Goal: Task Accomplishment & Management: Manage account settings

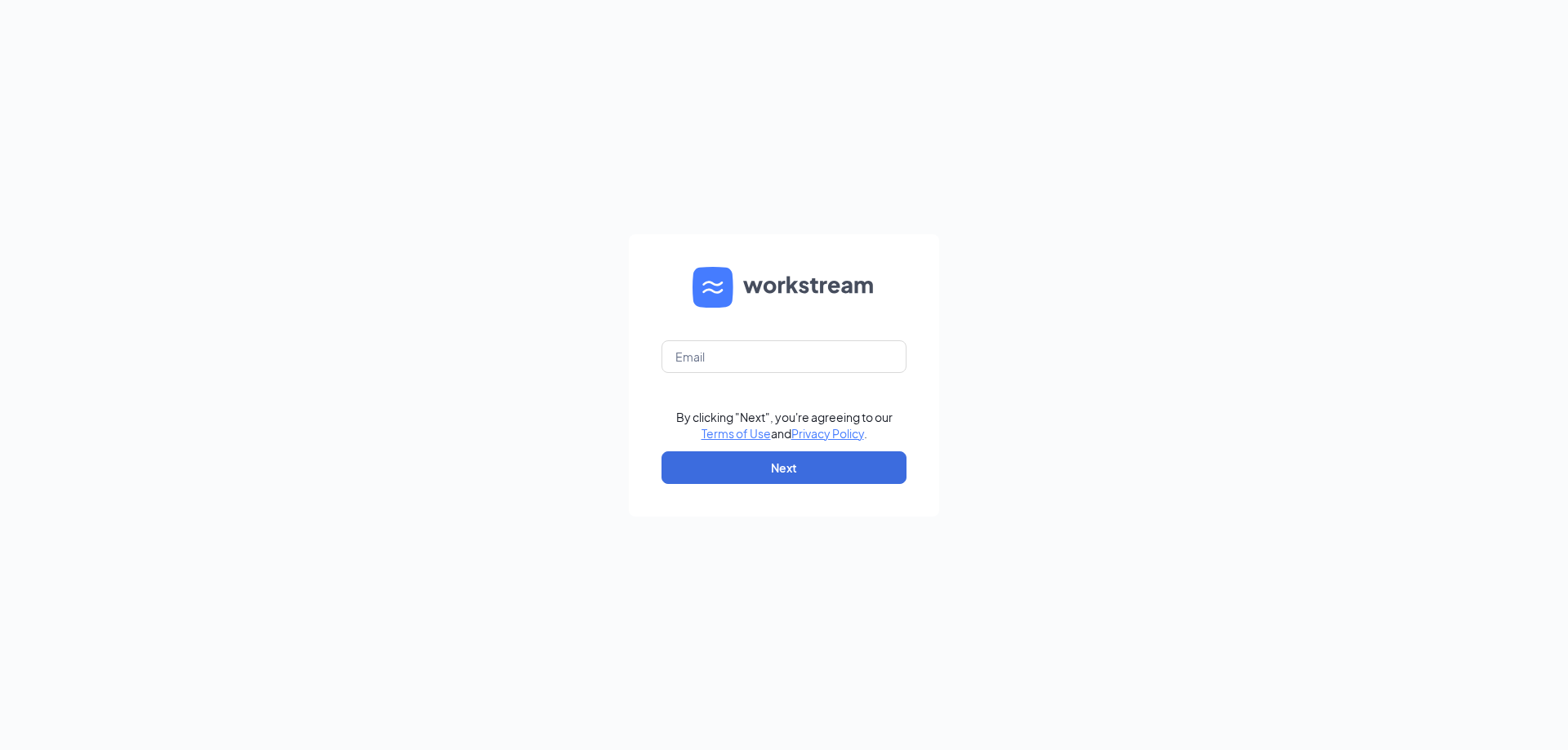
click at [662, 373] on div at bounding box center [662, 373] width 0 height 0
type input "[EMAIL_ADDRESS][DOMAIN_NAME]"
click at [807, 463] on button "Next" at bounding box center [784, 467] width 245 height 32
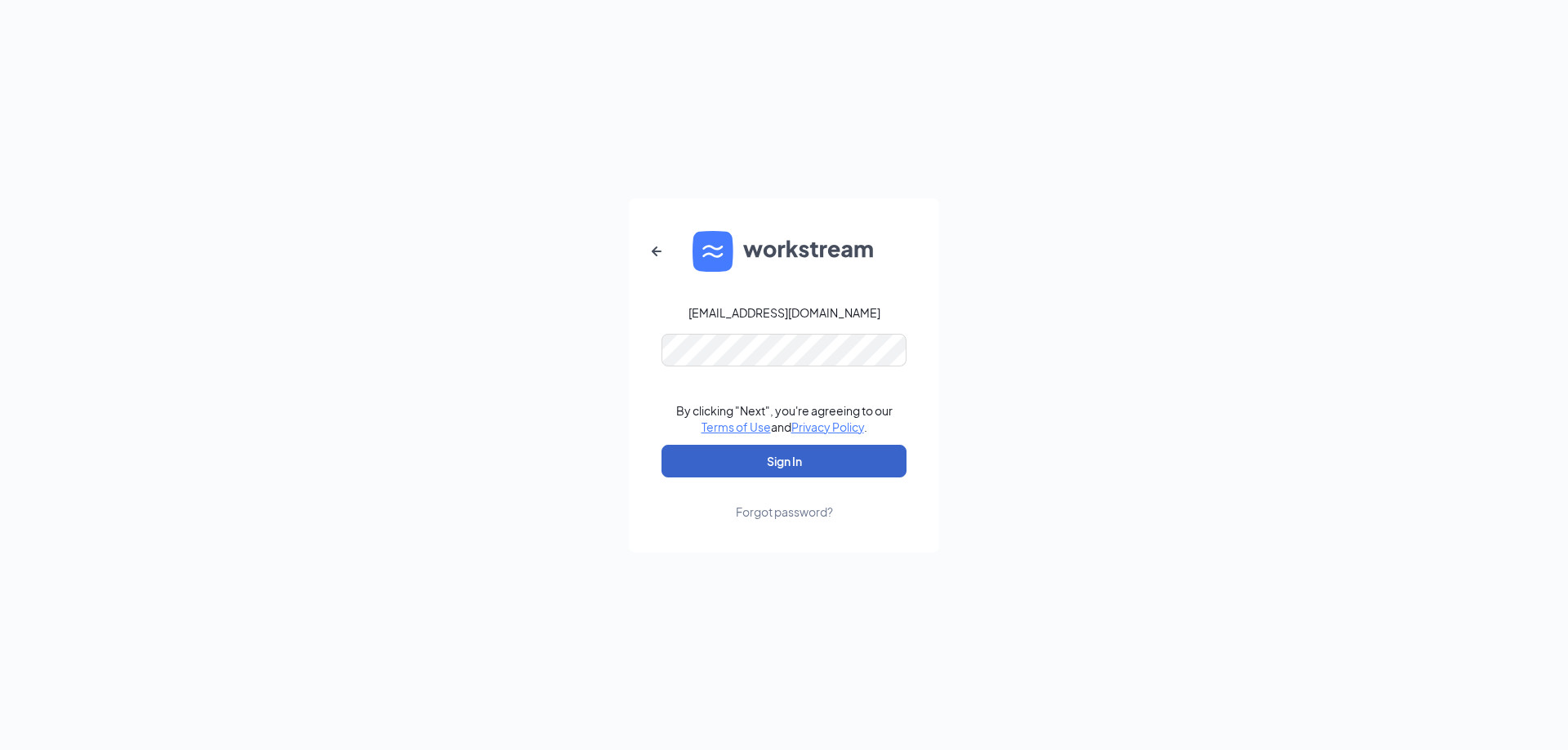
click at [806, 470] on button "Sign In" at bounding box center [784, 461] width 245 height 32
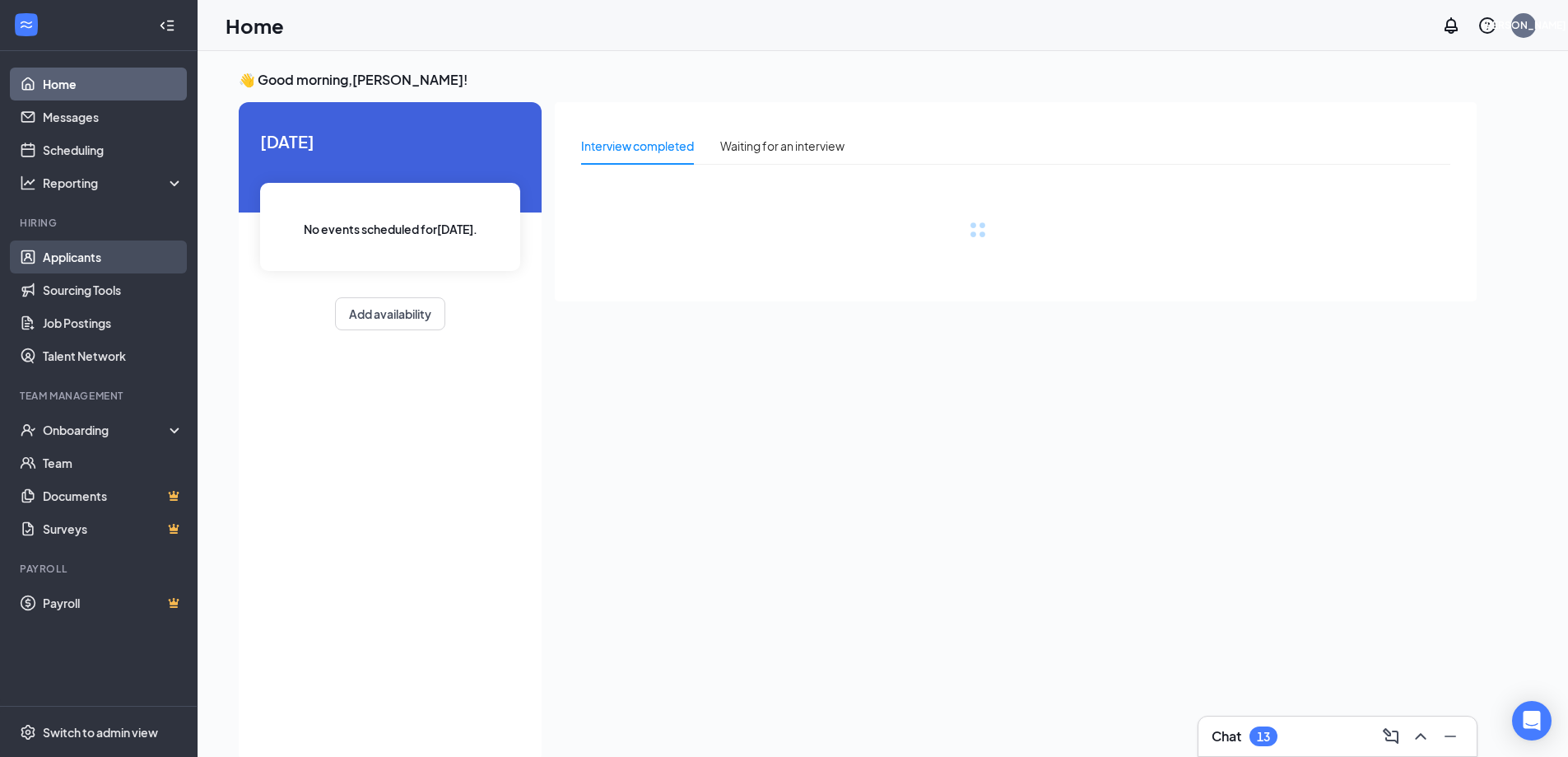
click at [89, 262] on link "Applicants" at bounding box center [113, 256] width 141 height 33
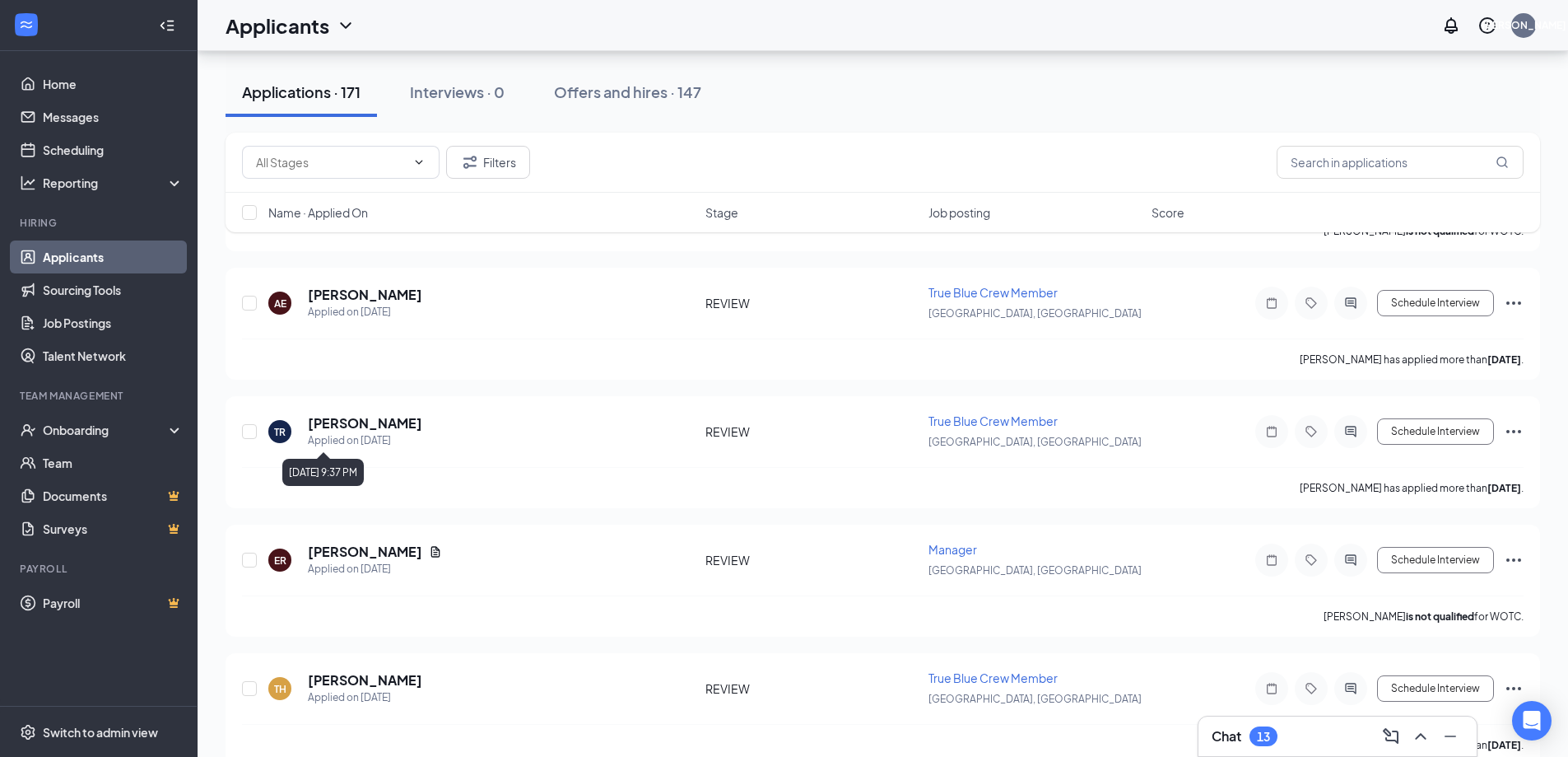
scroll to position [1894, 0]
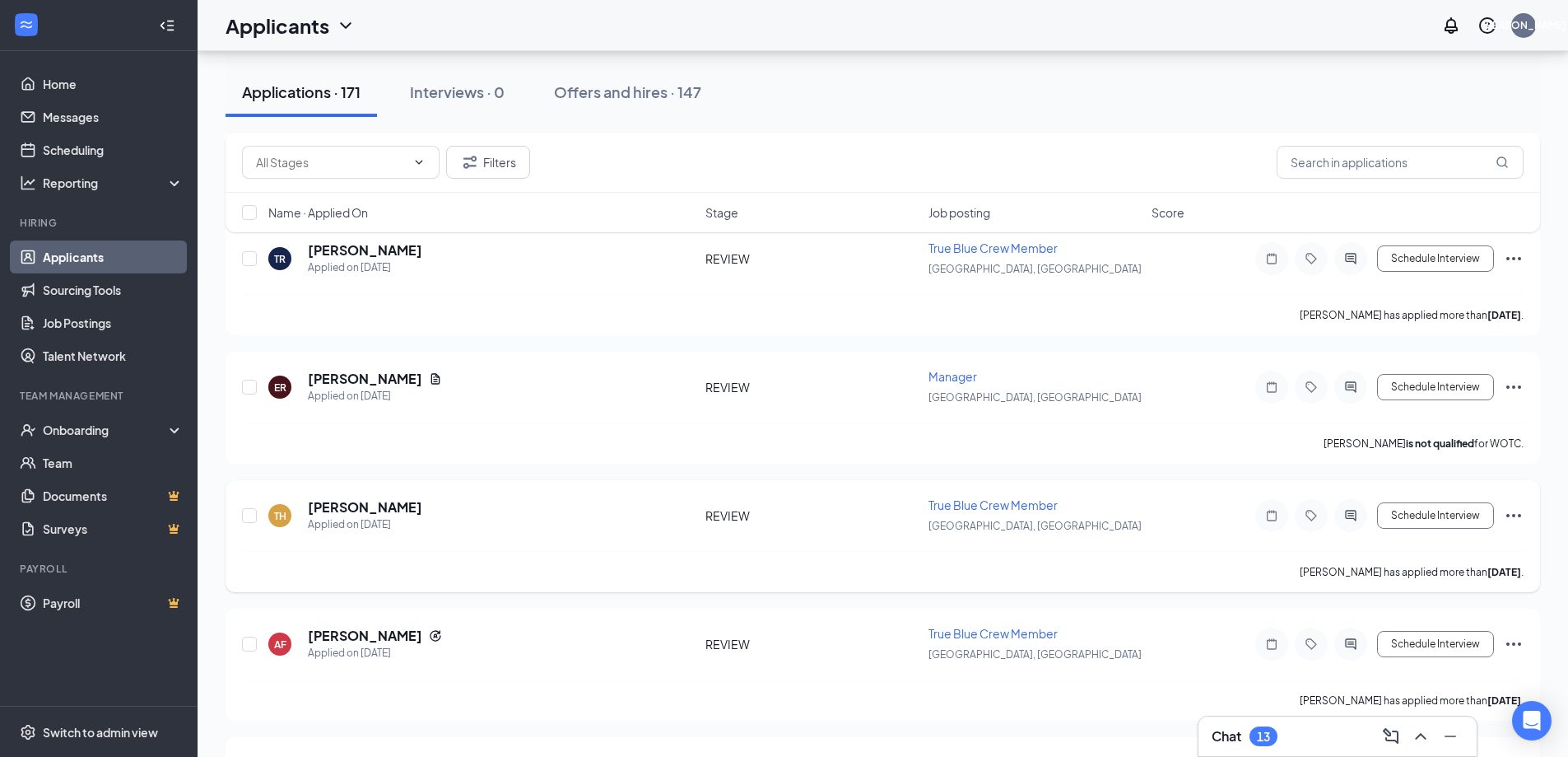
click at [1516, 513] on icon "Ellipses" at bounding box center [1513, 516] width 20 height 20
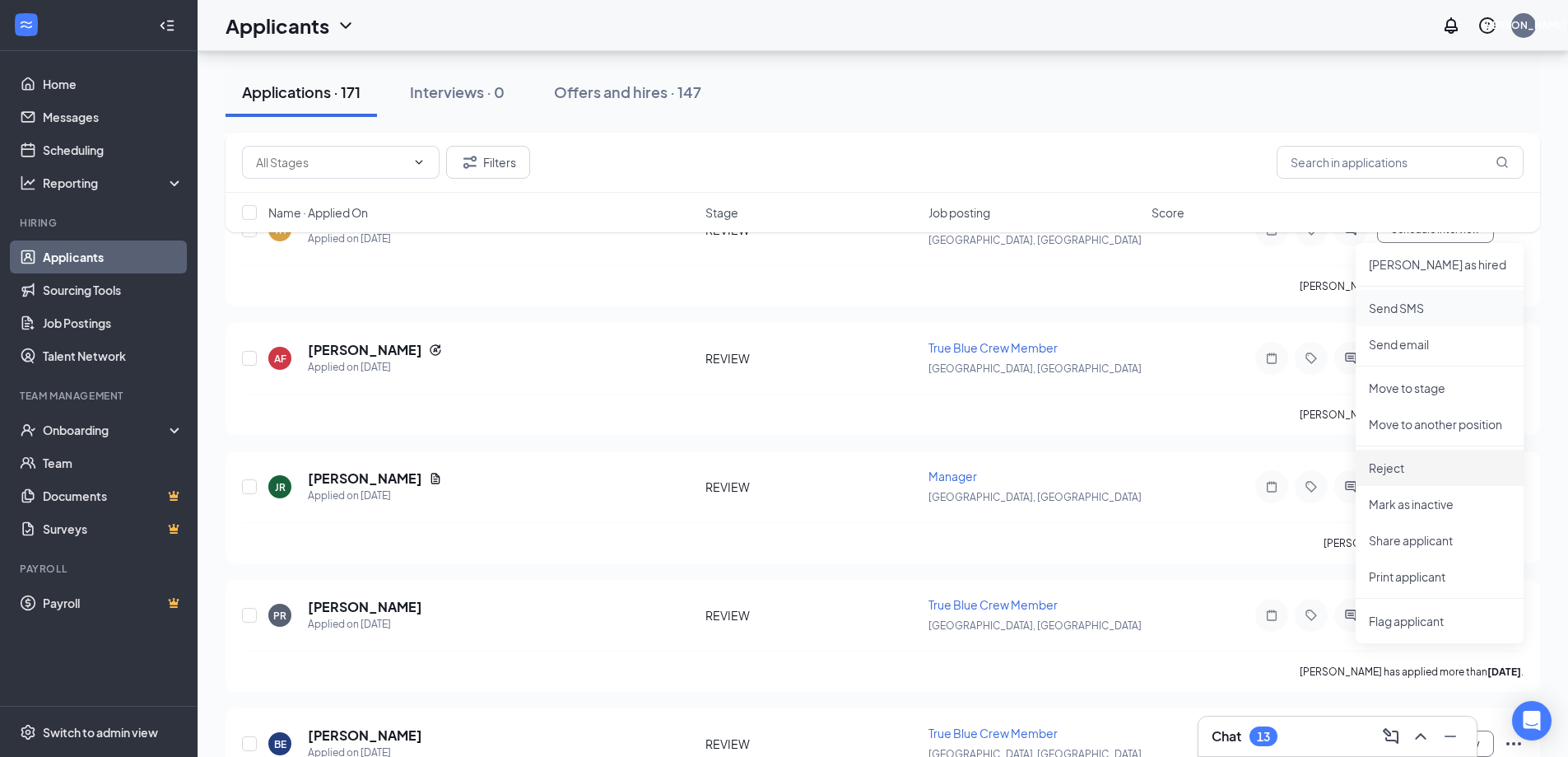
scroll to position [2224, 0]
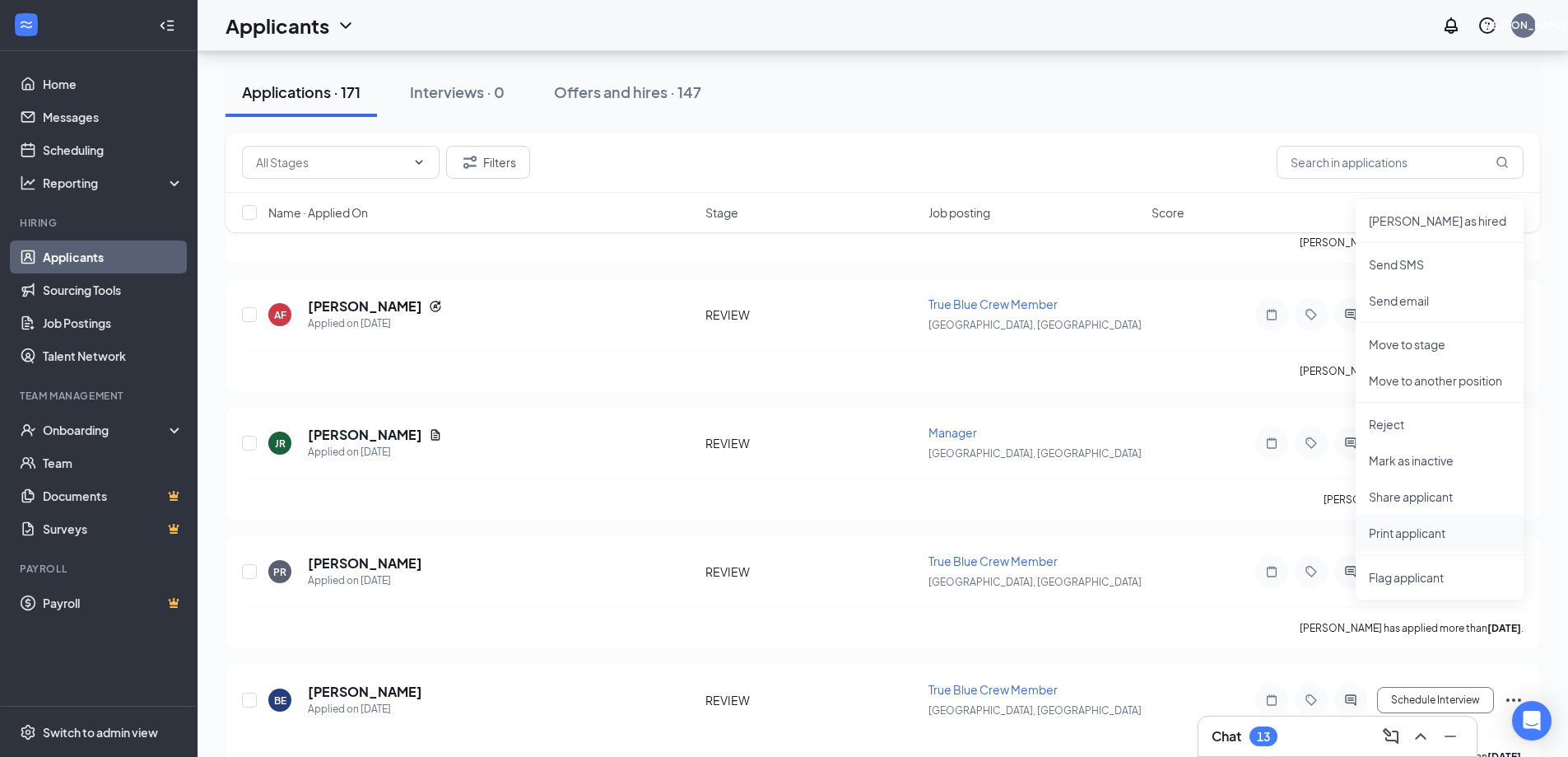
click at [1449, 529] on p "Print applicant" at bounding box center [1439, 533] width 142 height 17
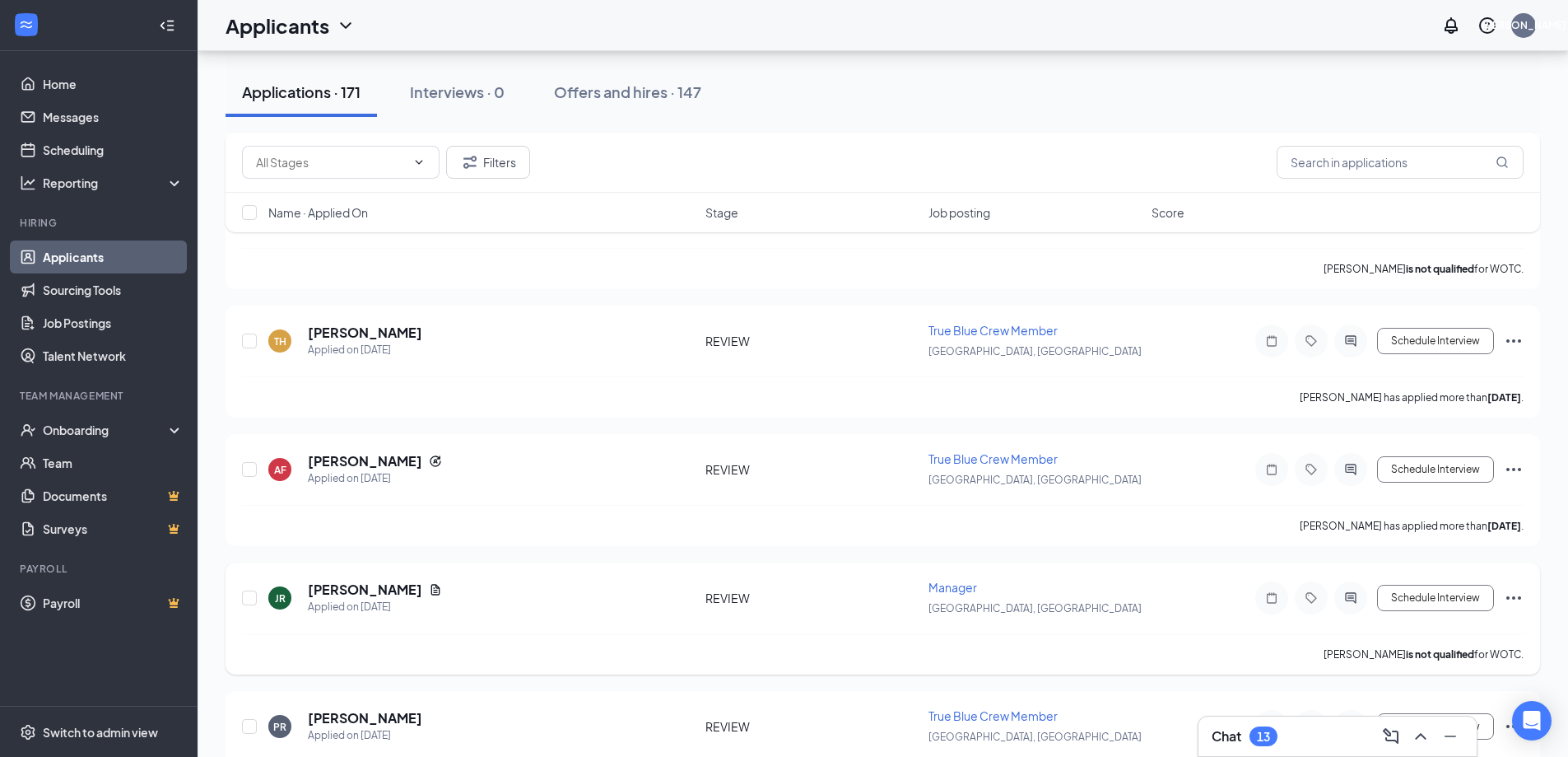
scroll to position [2059, 0]
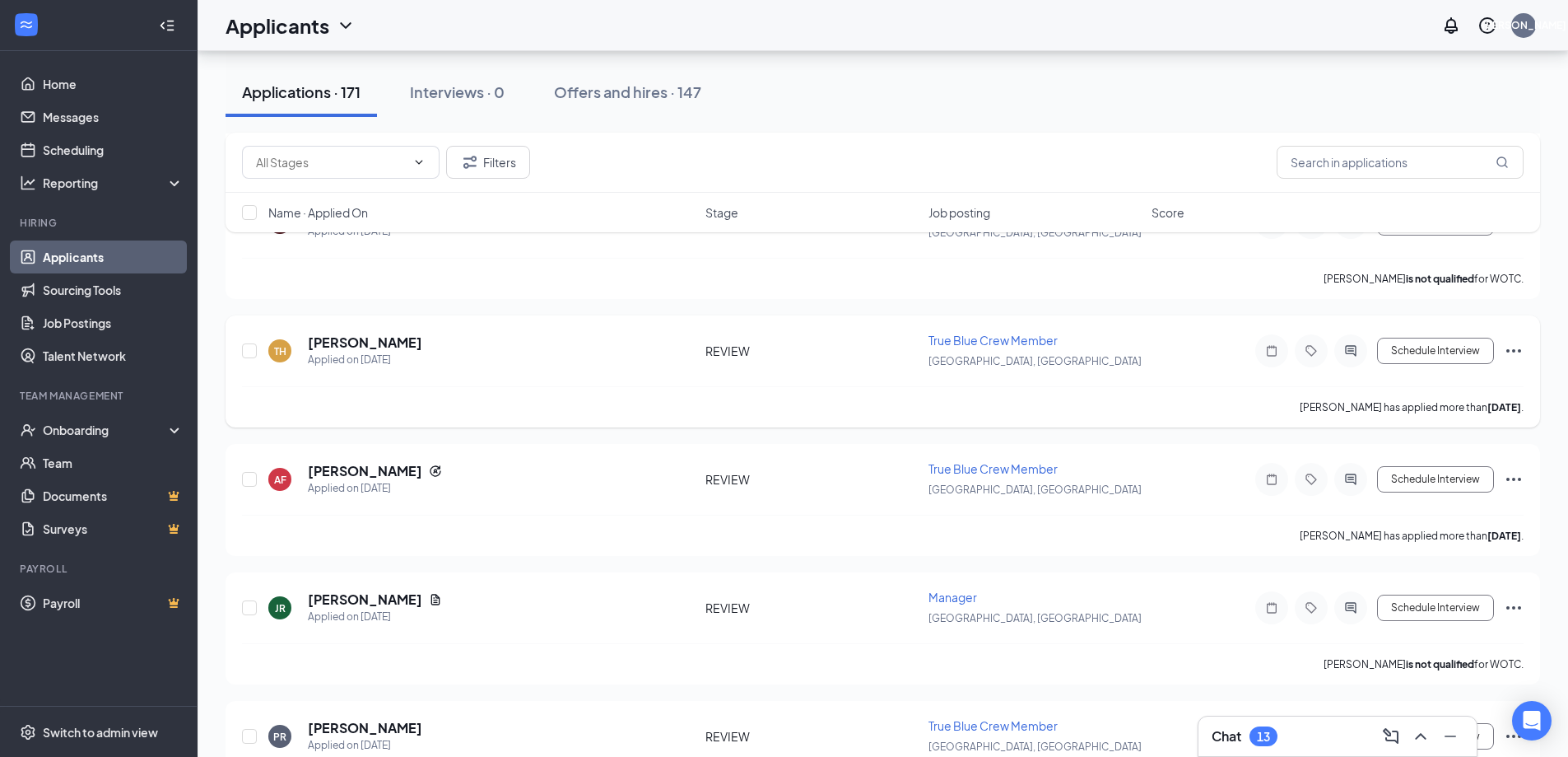
click at [1511, 344] on icon "Ellipses" at bounding box center [1513, 351] width 20 height 20
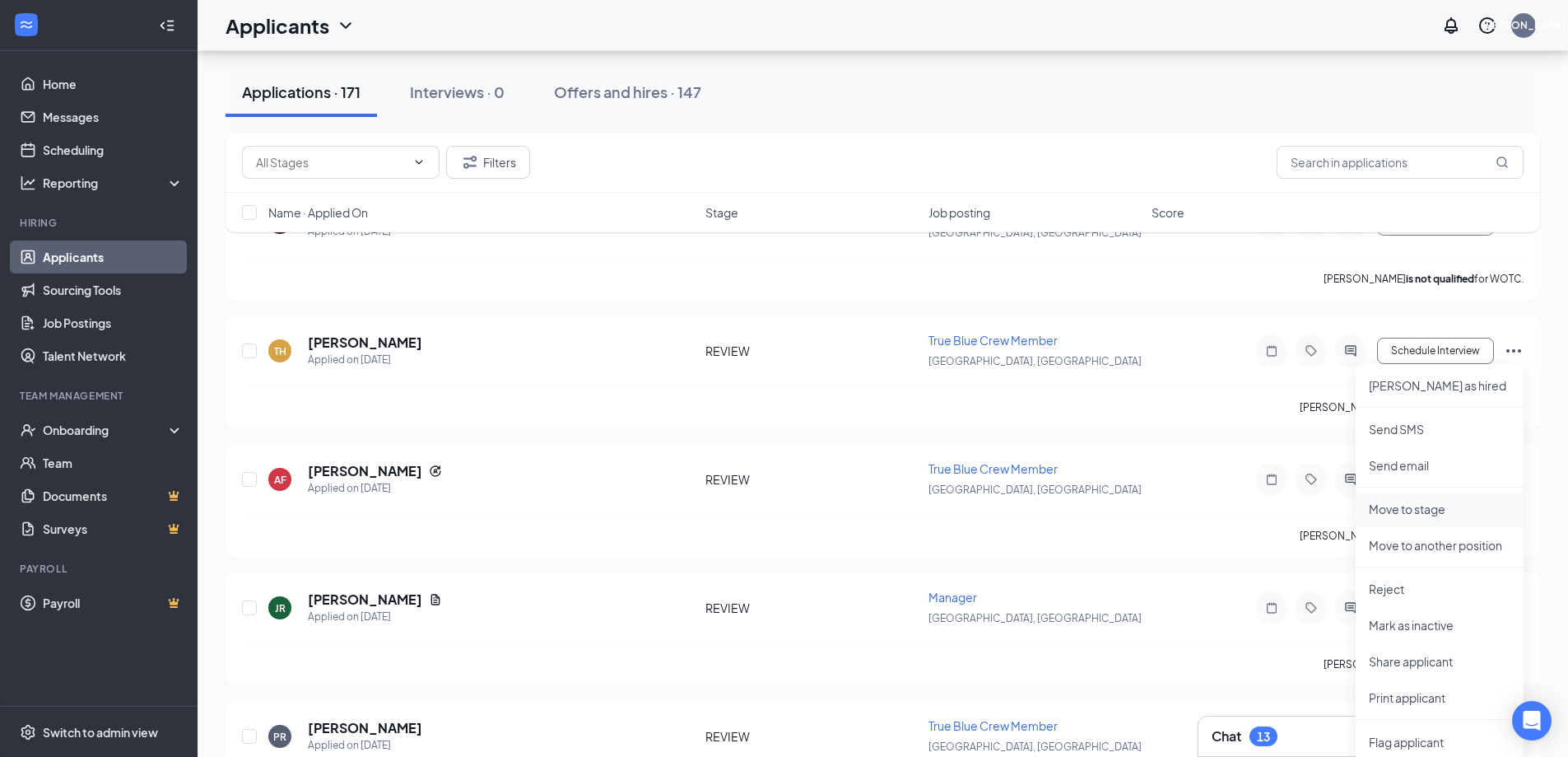
click at [1463, 508] on p "Move to stage" at bounding box center [1439, 509] width 142 height 17
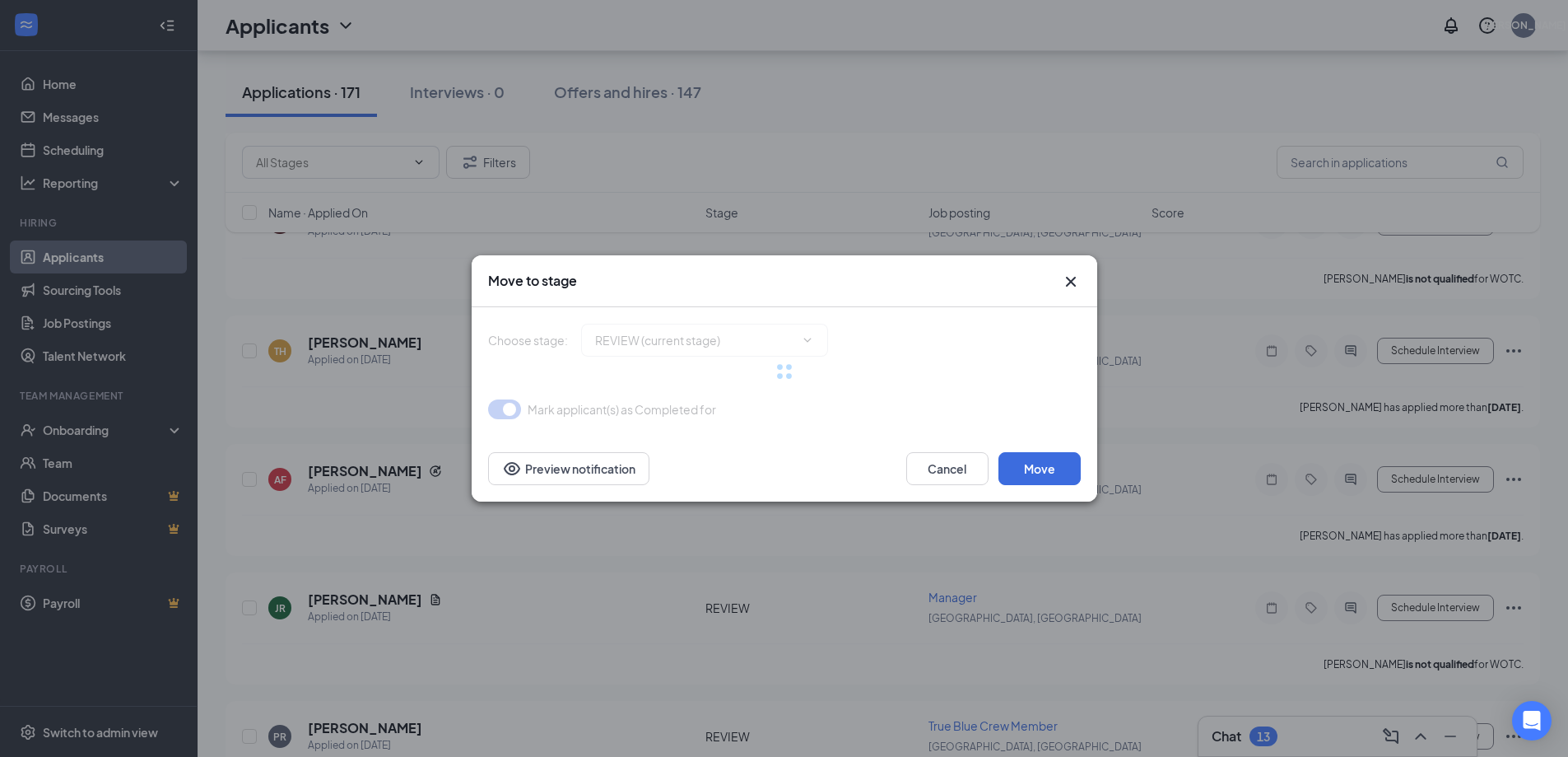
type input "Onsite Interview (next stage)"
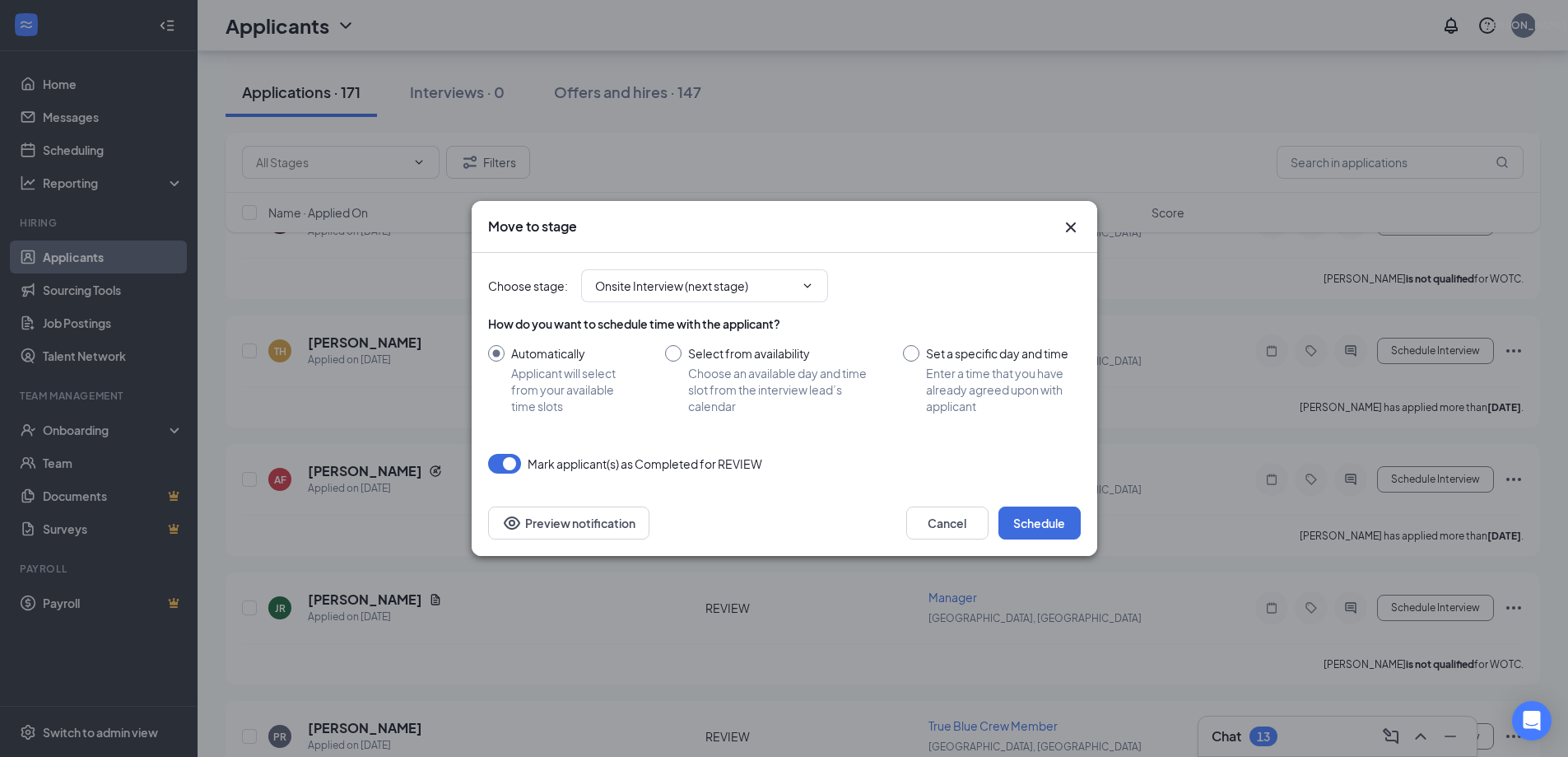
click at [1074, 226] on icon "Cross" at bounding box center [1070, 227] width 20 height 20
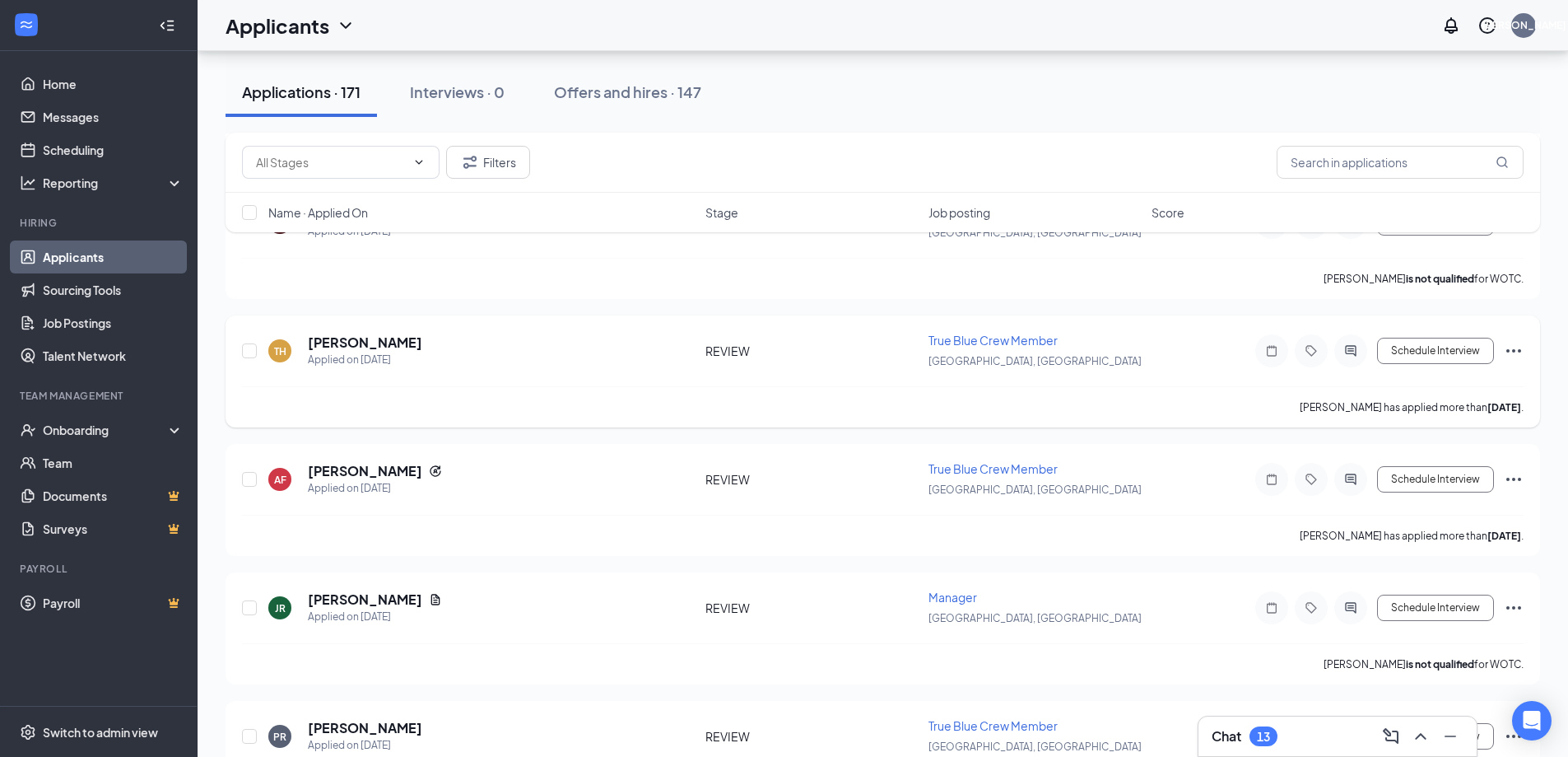
click at [1517, 348] on icon "Ellipses" at bounding box center [1513, 351] width 20 height 20
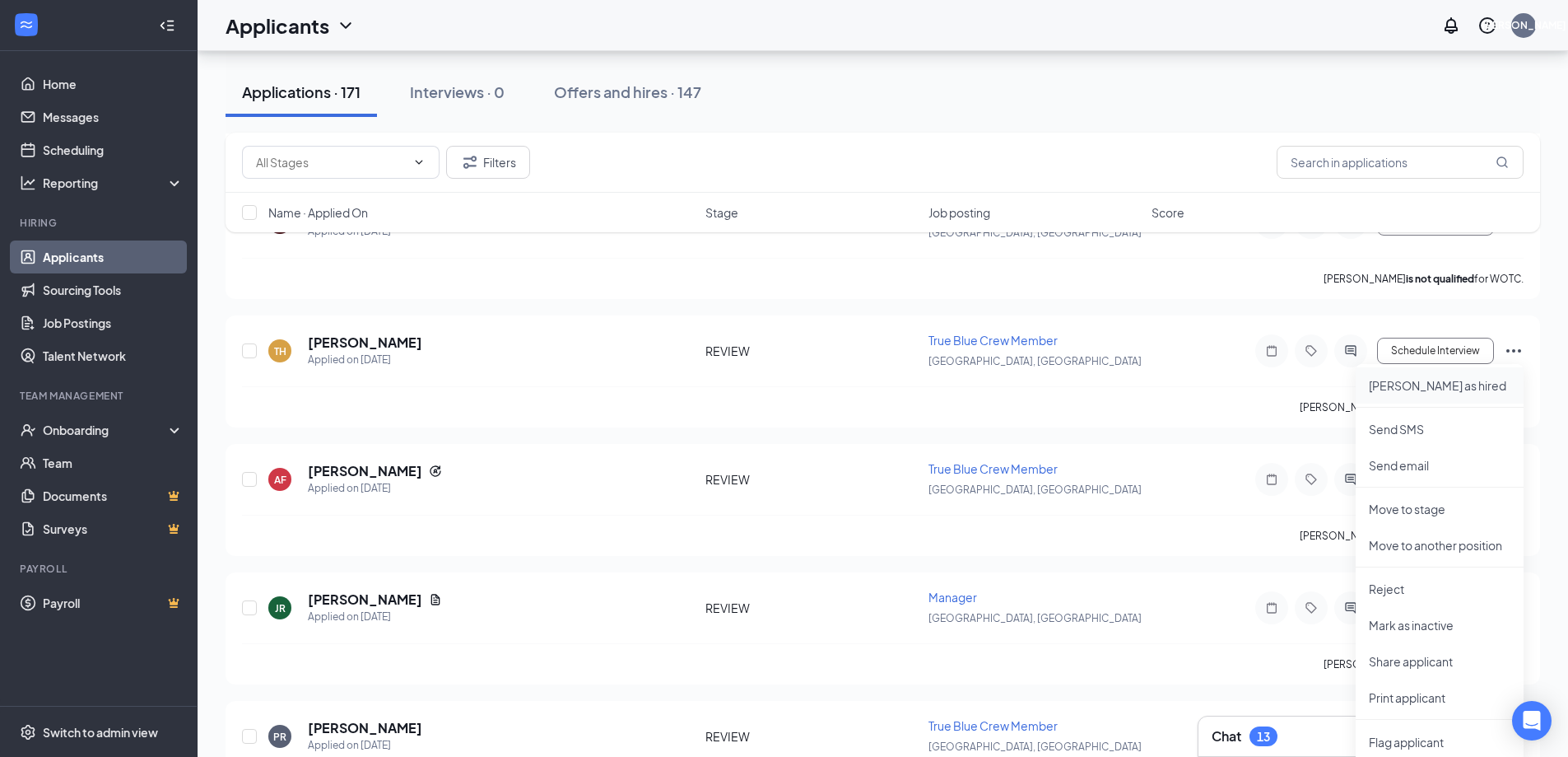
click at [1480, 391] on p "[PERSON_NAME] as hired" at bounding box center [1439, 386] width 142 height 17
type input "Hiring Complete (final stage)"
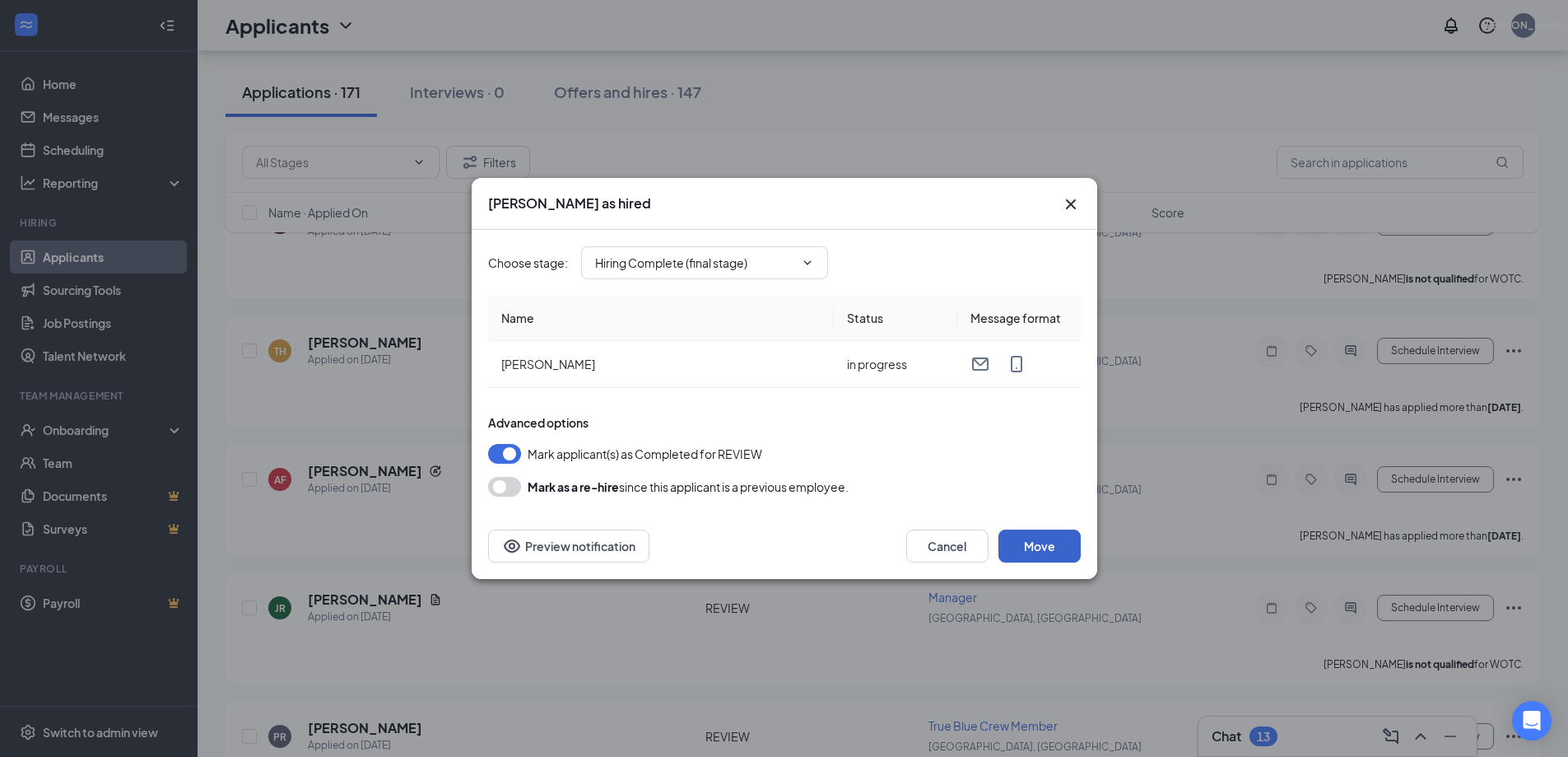
click at [1035, 538] on button "Move" at bounding box center [1040, 545] width 82 height 33
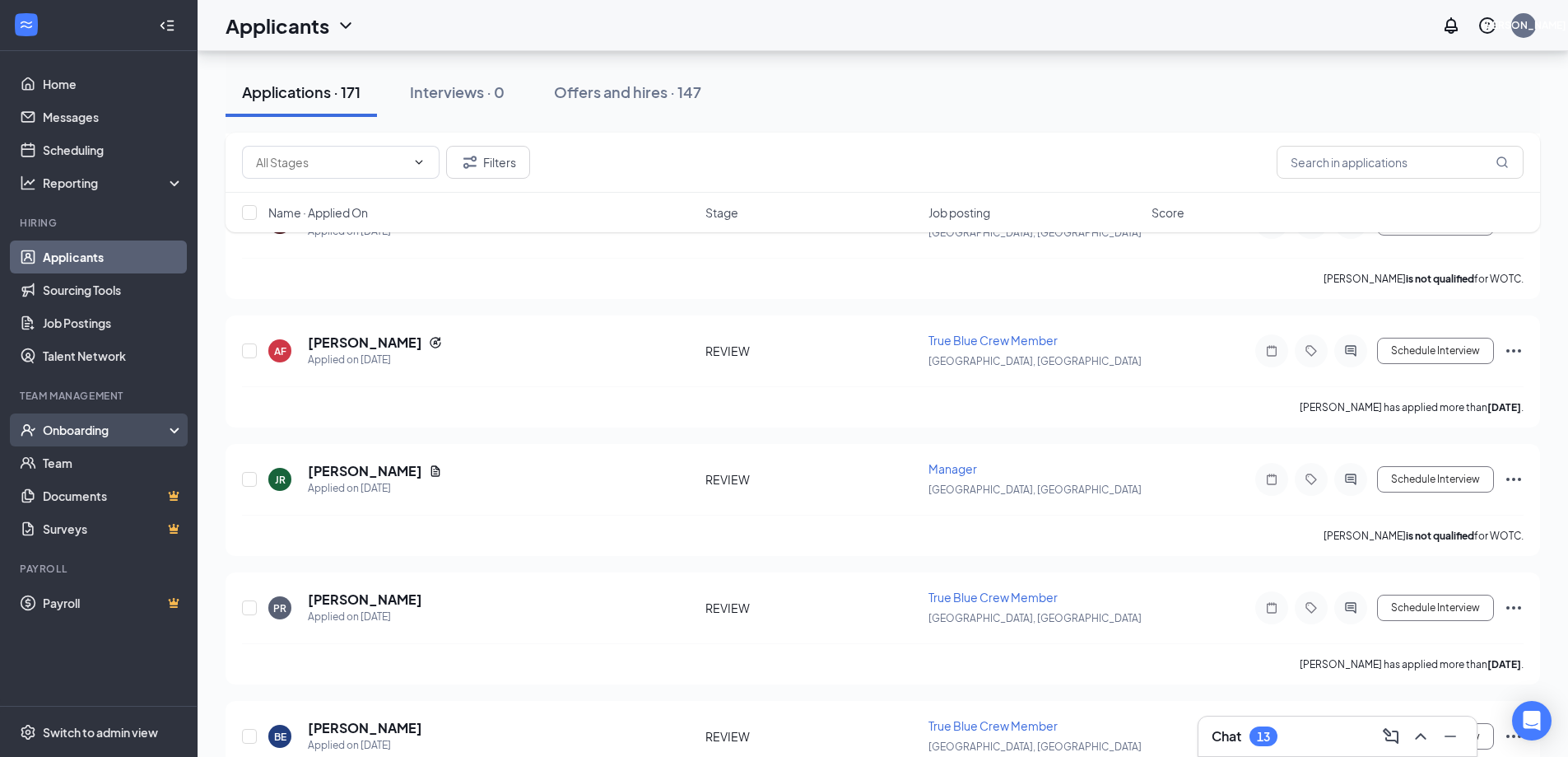
click at [95, 428] on div "Onboarding" at bounding box center [106, 430] width 127 height 17
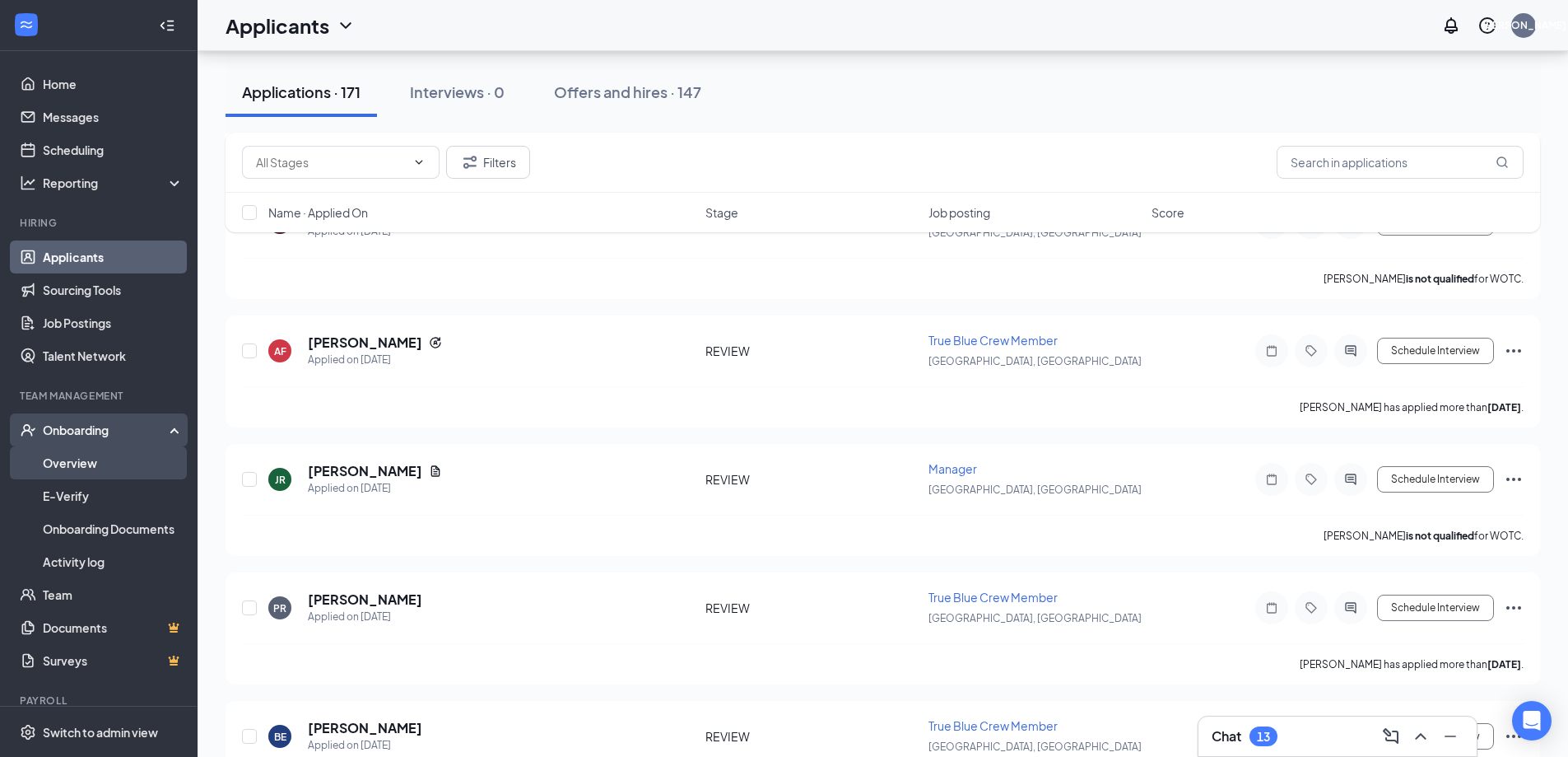
click at [89, 461] on link "Overview" at bounding box center [113, 462] width 141 height 33
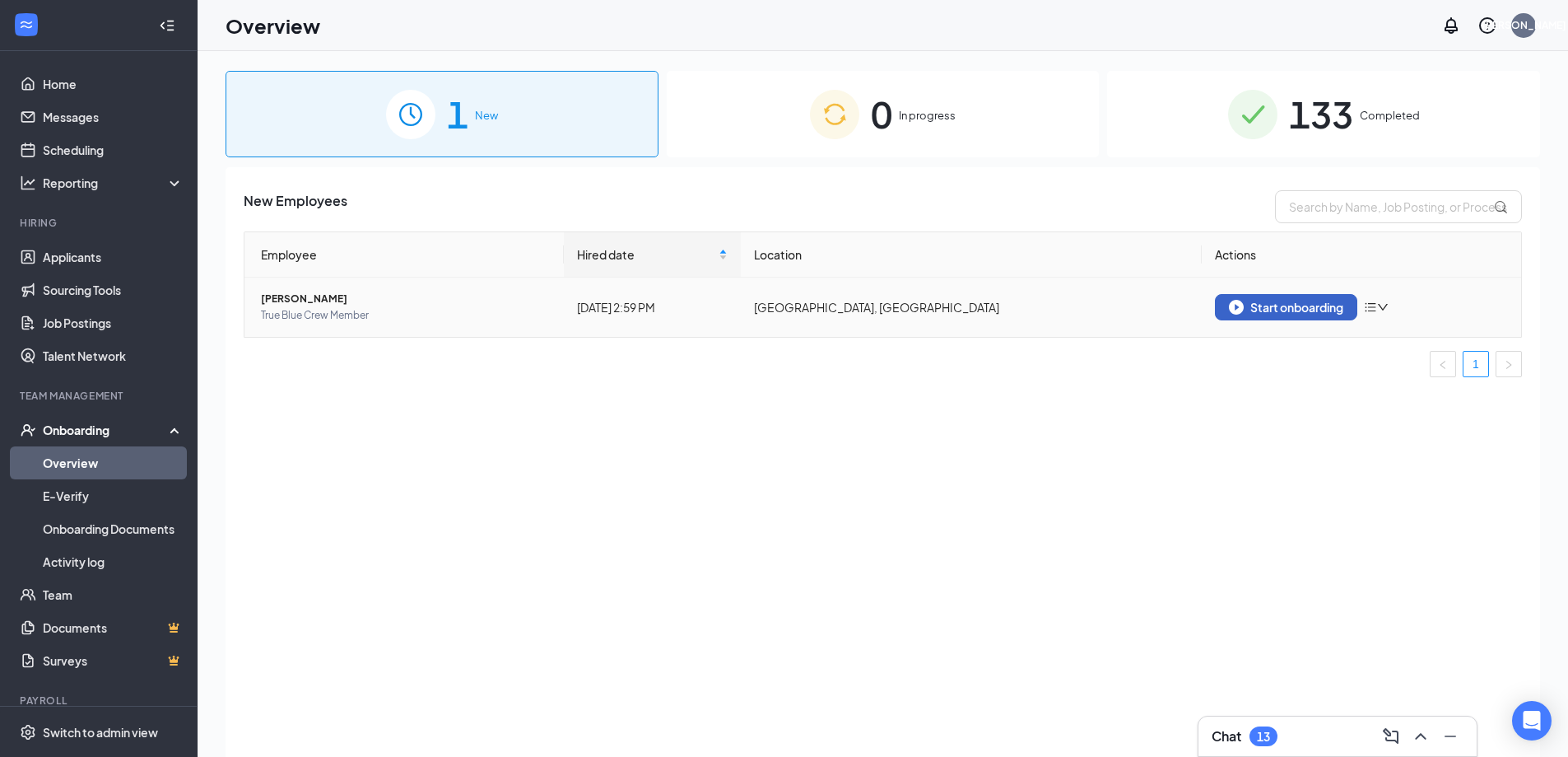
click at [1283, 303] on div "Start onboarding" at bounding box center [1286, 308] width 115 height 15
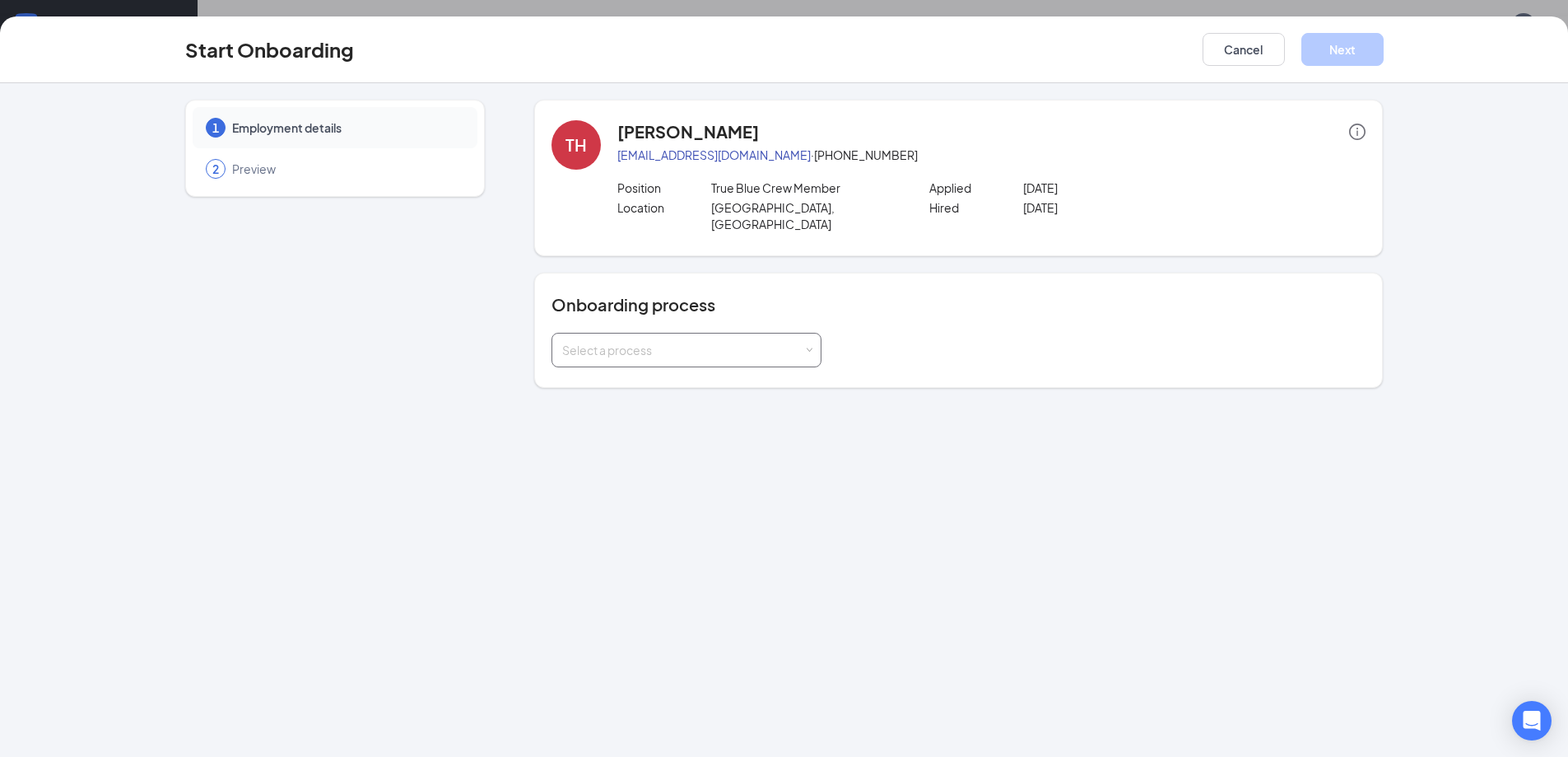
click at [810, 347] on span at bounding box center [810, 351] width 7 height 7
click at [786, 368] on li "[PERSON_NAME] - Team Member" at bounding box center [687, 369] width 270 height 30
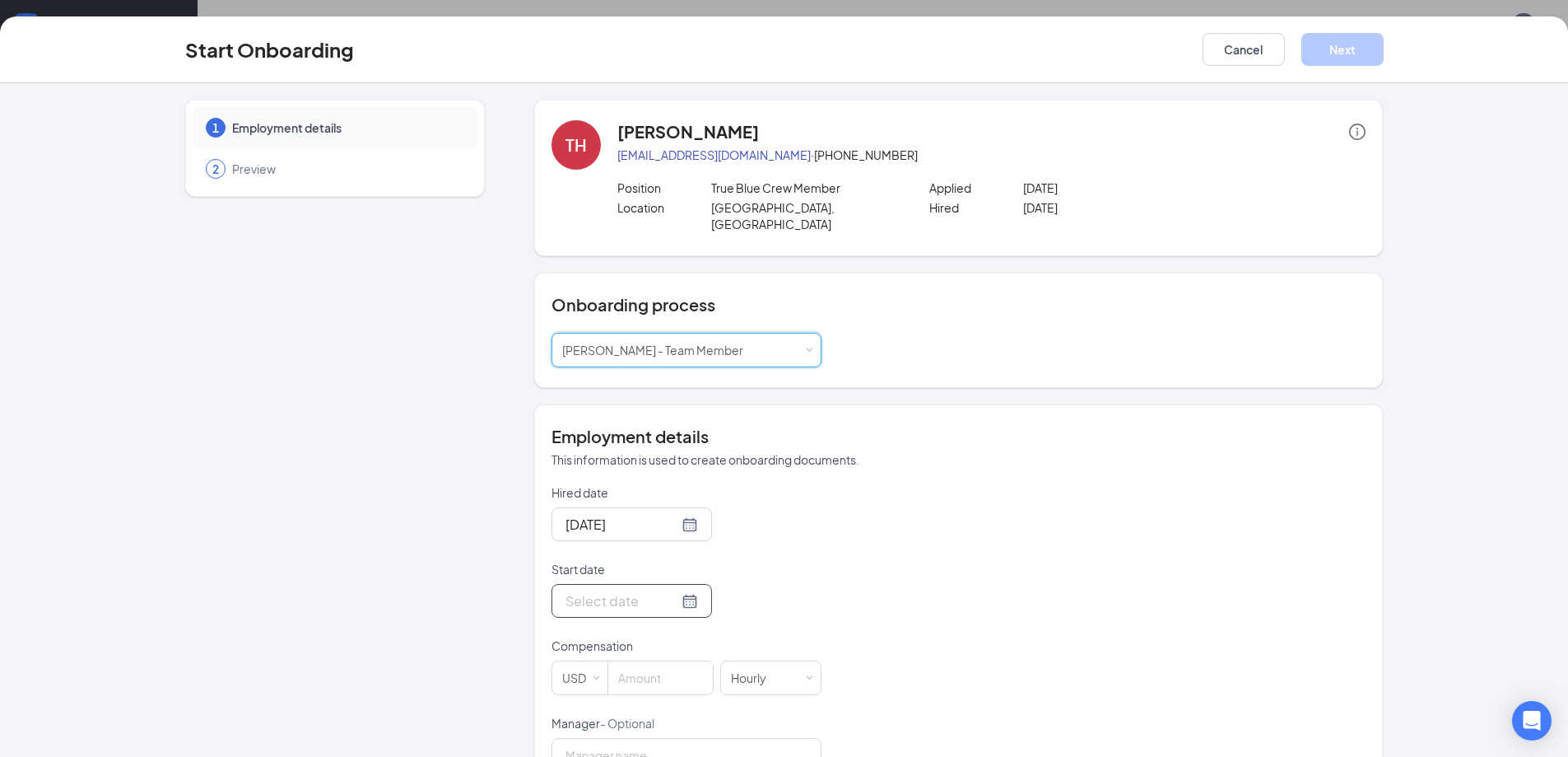
click at [673, 591] on div at bounding box center [632, 601] width 132 height 21
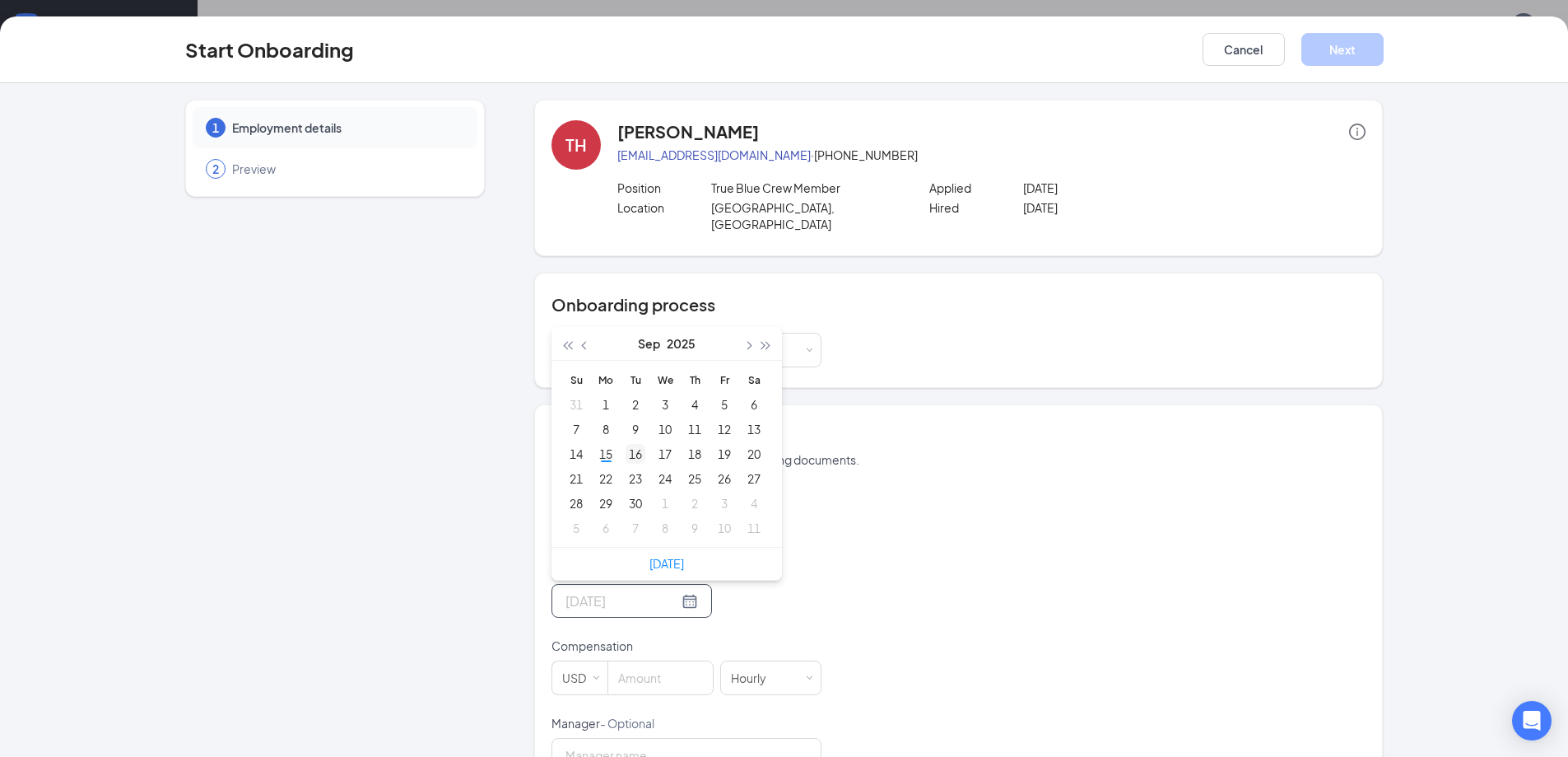
type input "[DATE]"
click at [631, 444] on div "16" at bounding box center [635, 453] width 20 height 20
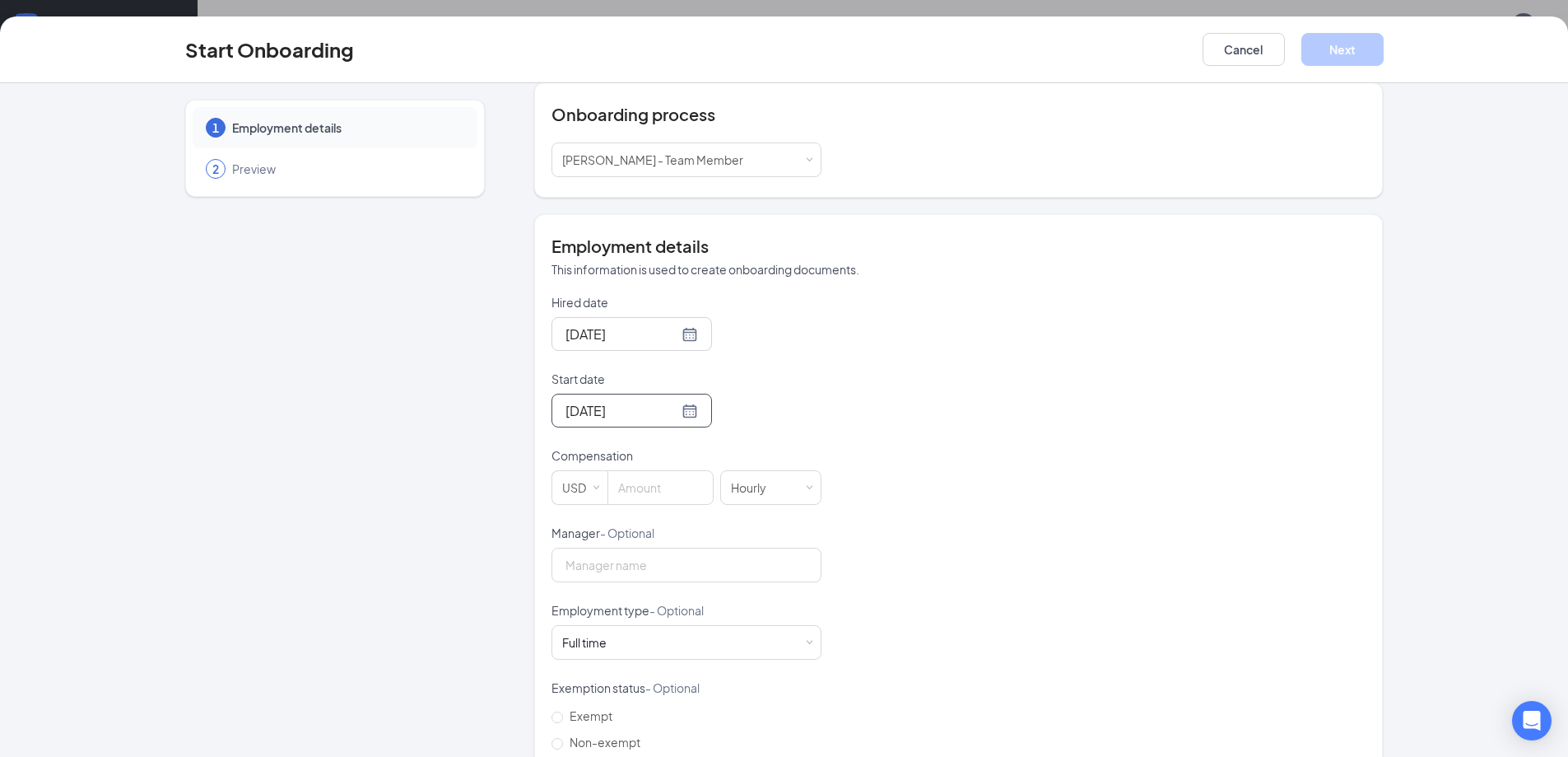
scroll to position [247, 0]
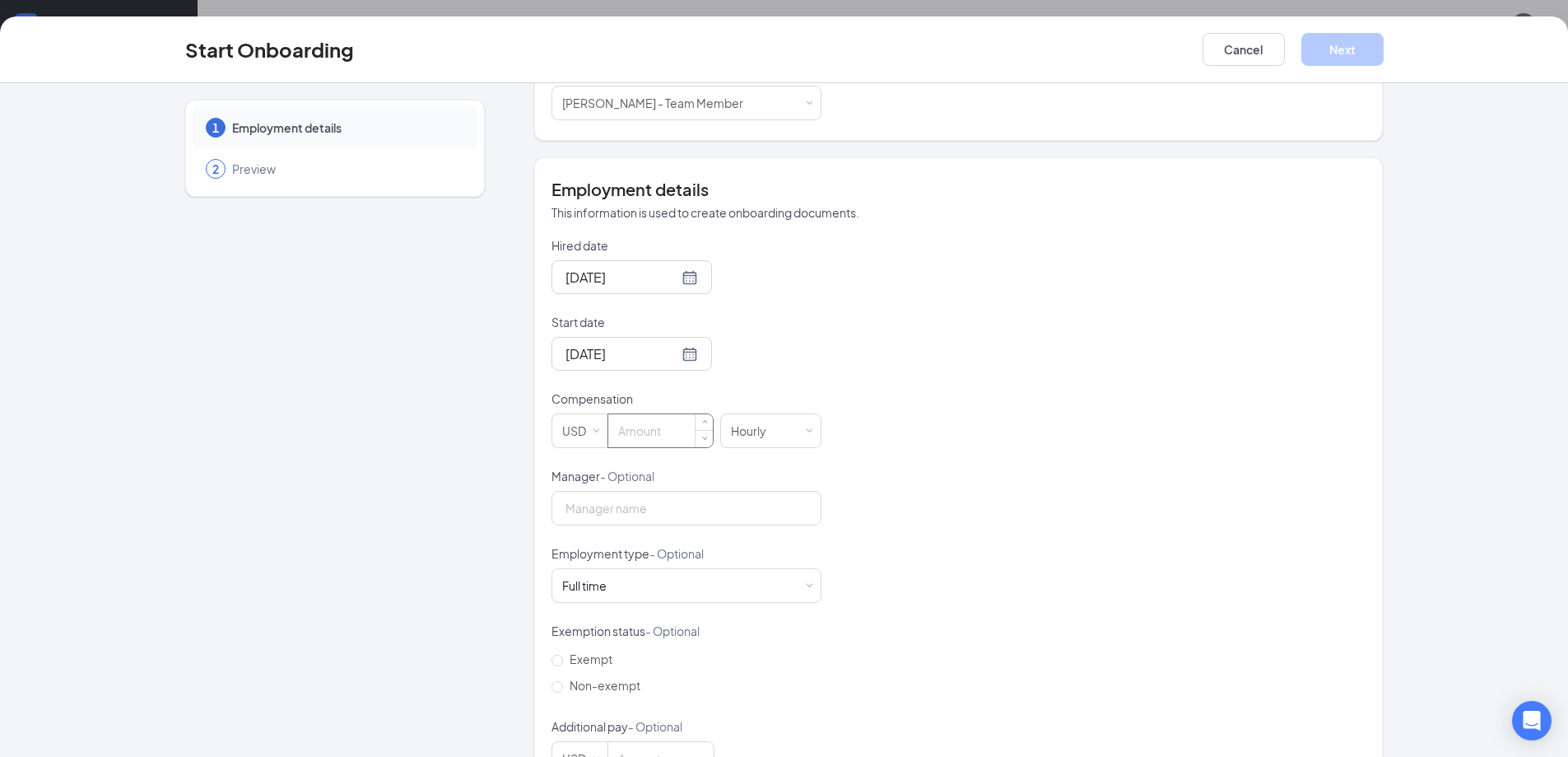
click at [648, 419] on input at bounding box center [661, 430] width 104 height 33
type input "15"
click at [649, 491] on input "Manager - Optional" at bounding box center [687, 508] width 270 height 34
type input "[PERSON_NAME]"
click at [563, 678] on span "Non-exempt" at bounding box center [605, 685] width 84 height 15
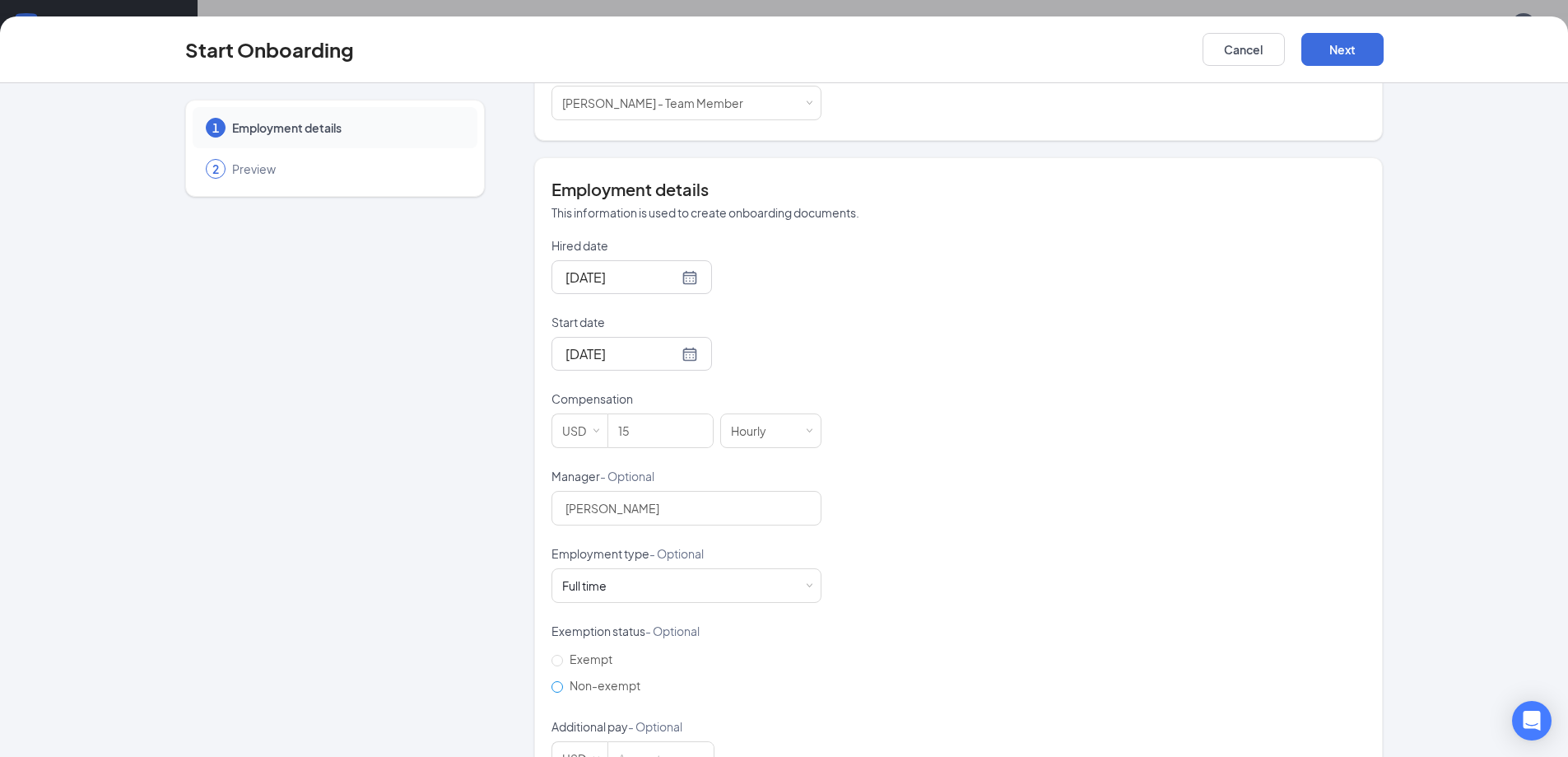
click at [558, 681] on input "Non-exempt" at bounding box center [557, 687] width 11 height 11
radio input "true"
click at [640, 746] on input at bounding box center [661, 758] width 105 height 33
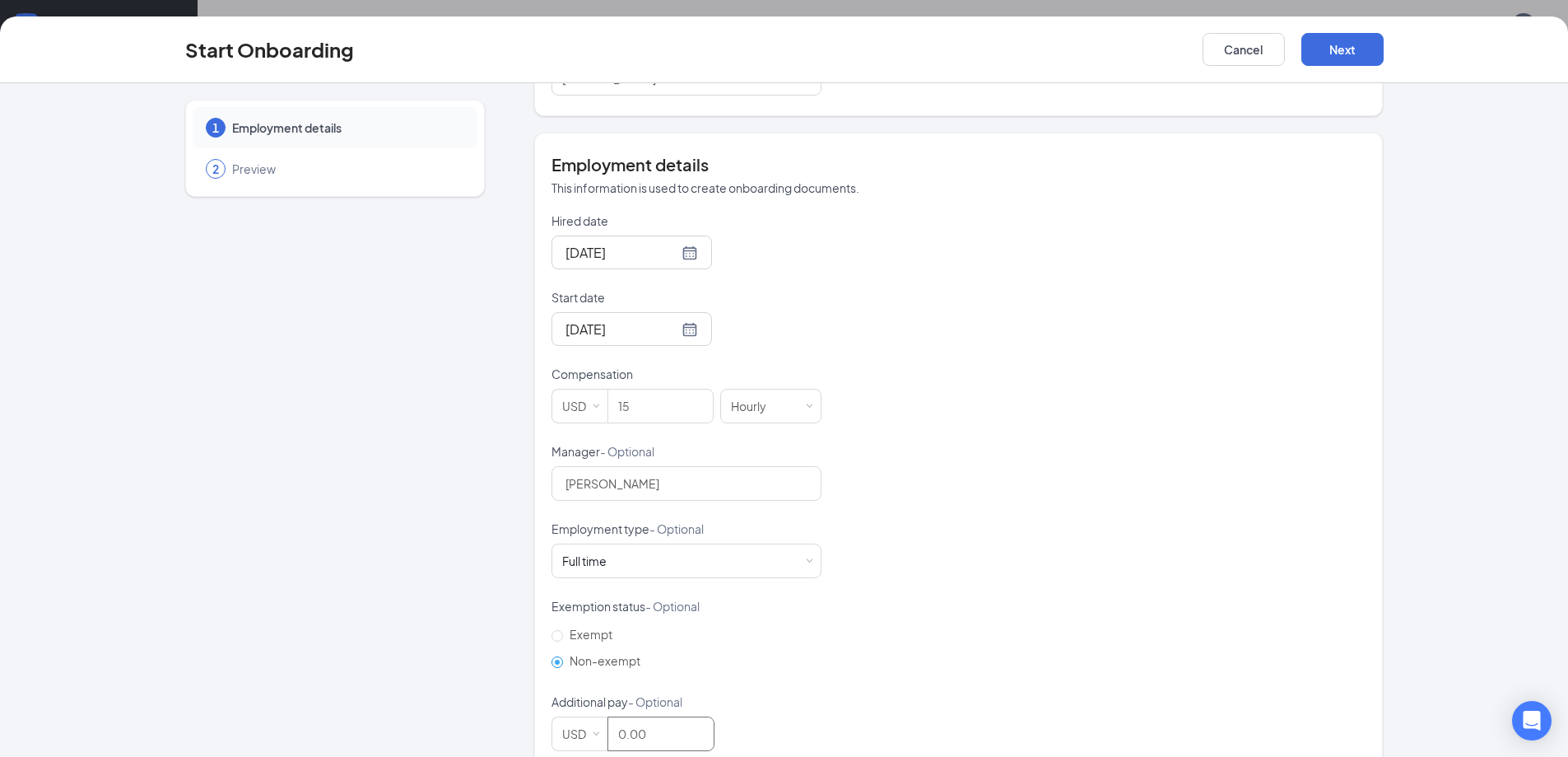
scroll to position [286, 0]
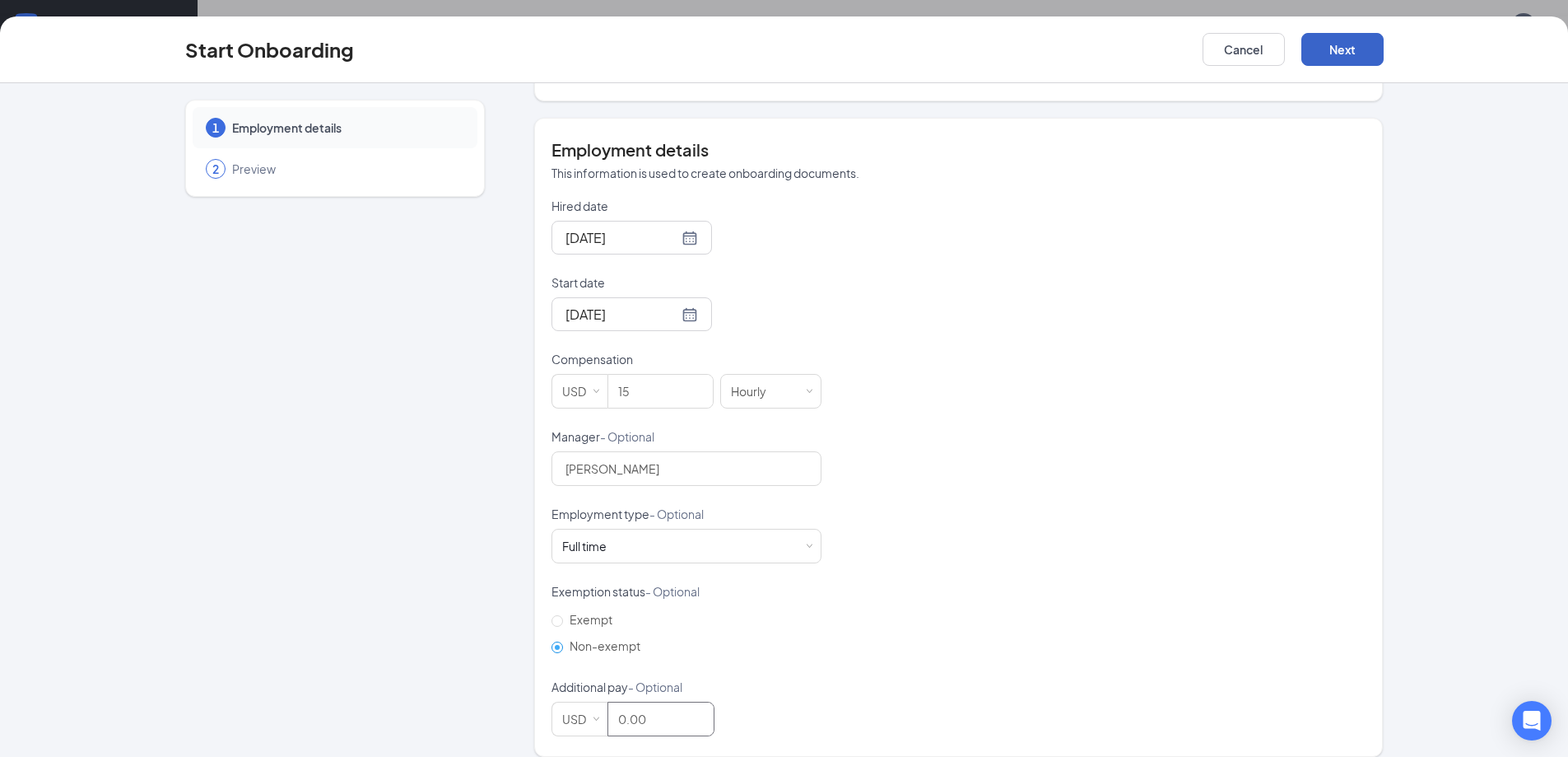
type input "0"
click at [1369, 48] on button "Next" at bounding box center [1343, 48] width 82 height 33
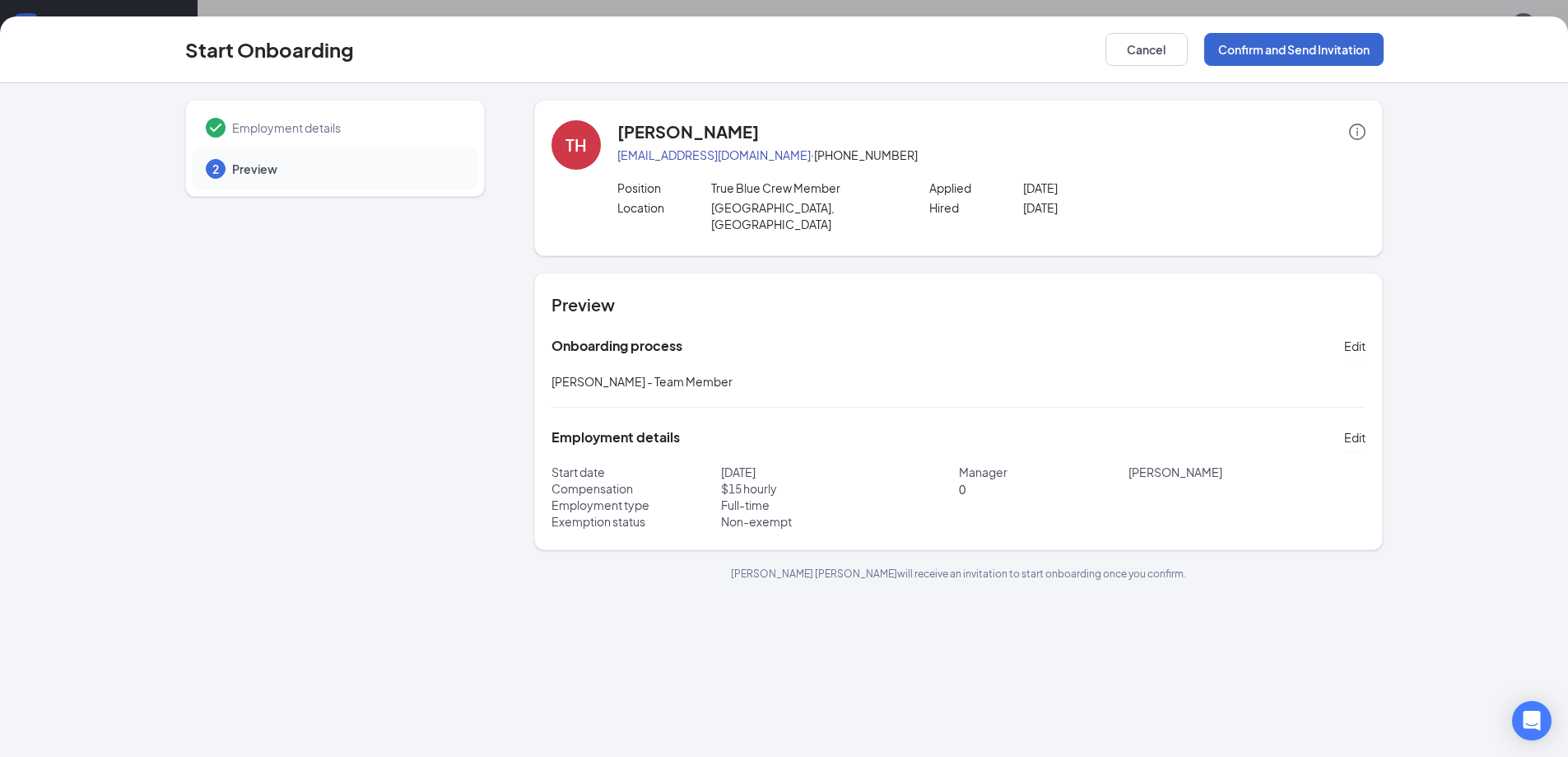
scroll to position [0, 0]
click at [1369, 48] on button "Confirm and Send Invitation" at bounding box center [1294, 48] width 180 height 33
